Goal: Check status: Check status

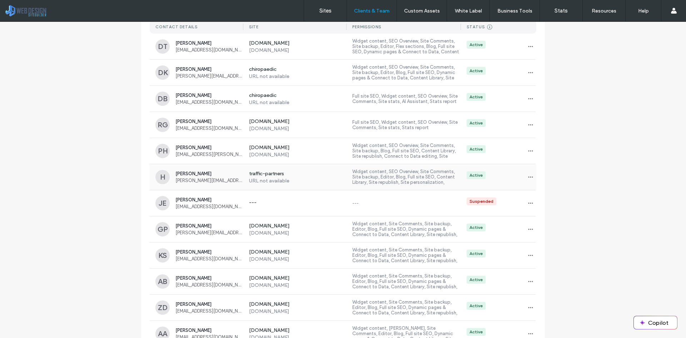
scroll to position [94, 0]
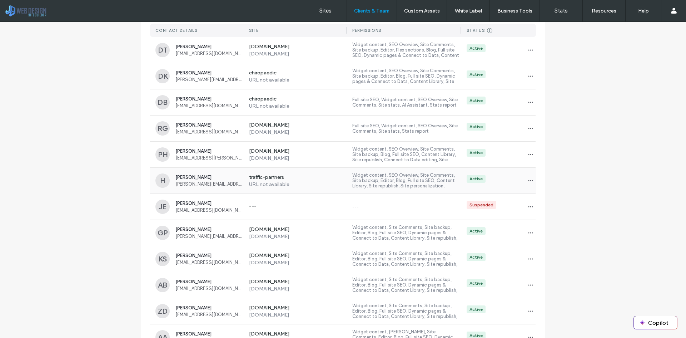
click at [179, 178] on span "[PERSON_NAME]" at bounding box center [210, 176] width 68 height 5
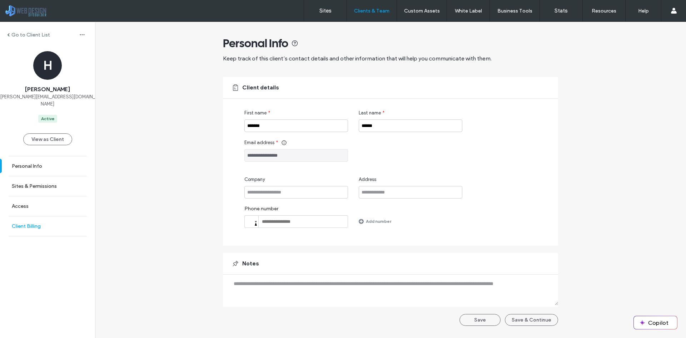
click at [31, 223] on label "Client Billing" at bounding box center [26, 226] width 29 height 6
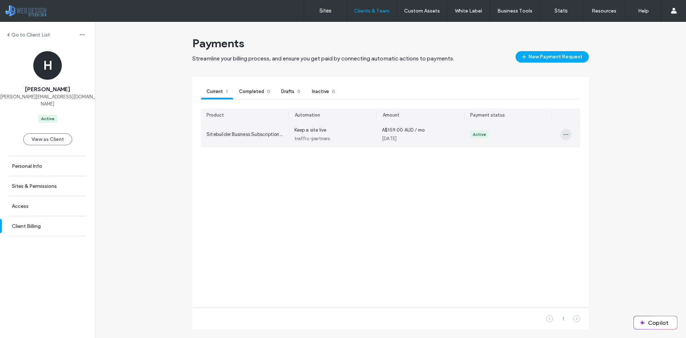
click at [565, 132] on icon "button" at bounding box center [566, 135] width 6 height 6
click at [585, 151] on span "View" at bounding box center [580, 151] width 10 height 7
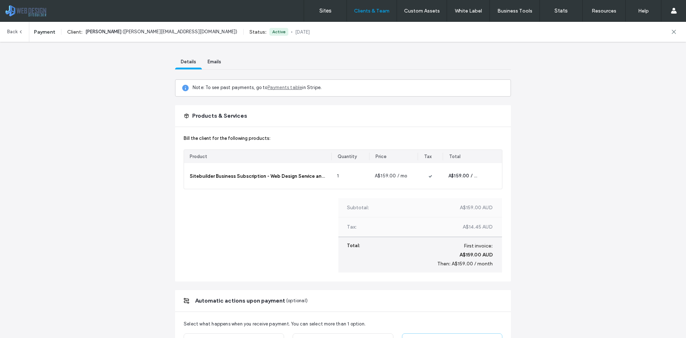
click at [14, 34] on link "Back" at bounding box center [15, 32] width 16 height 20
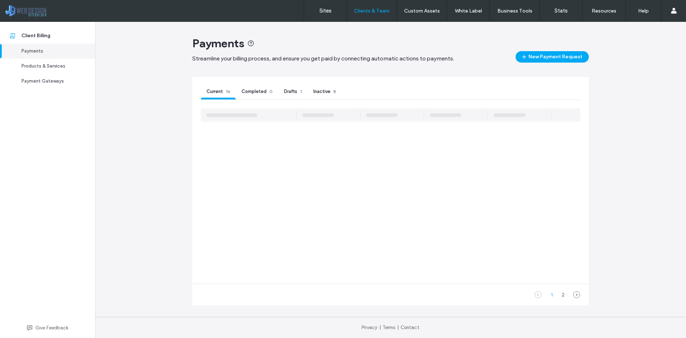
click at [321, 93] on span "Inactive" at bounding box center [322, 91] width 17 height 5
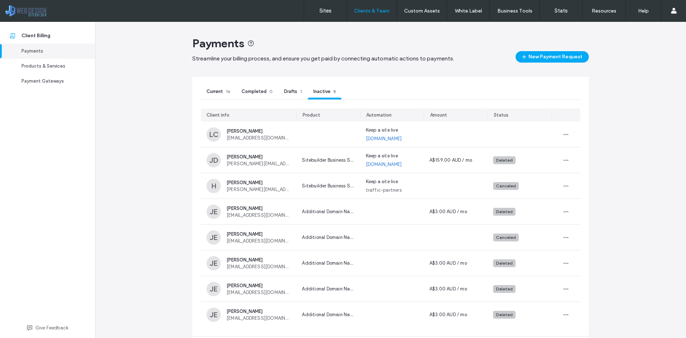
click at [211, 92] on span "Current" at bounding box center [215, 91] width 16 height 5
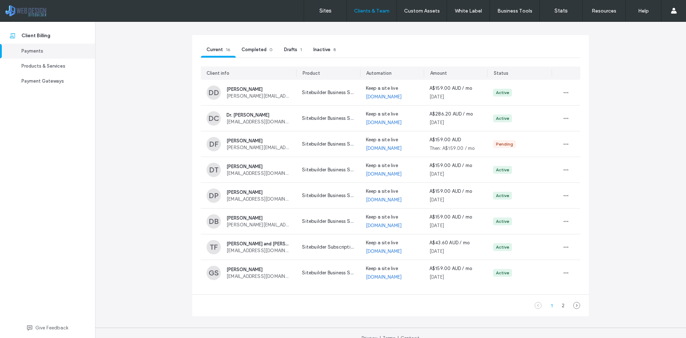
scroll to position [53, 0]
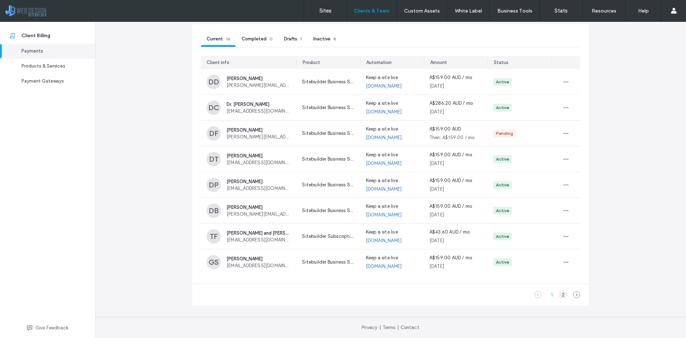
click at [562, 294] on div "2" at bounding box center [563, 294] width 9 height 9
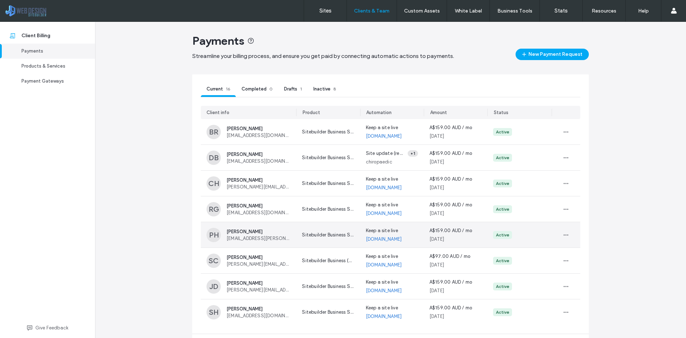
scroll to position [0, 0]
